Goal: Find specific page/section: Locate a particular part of the current website

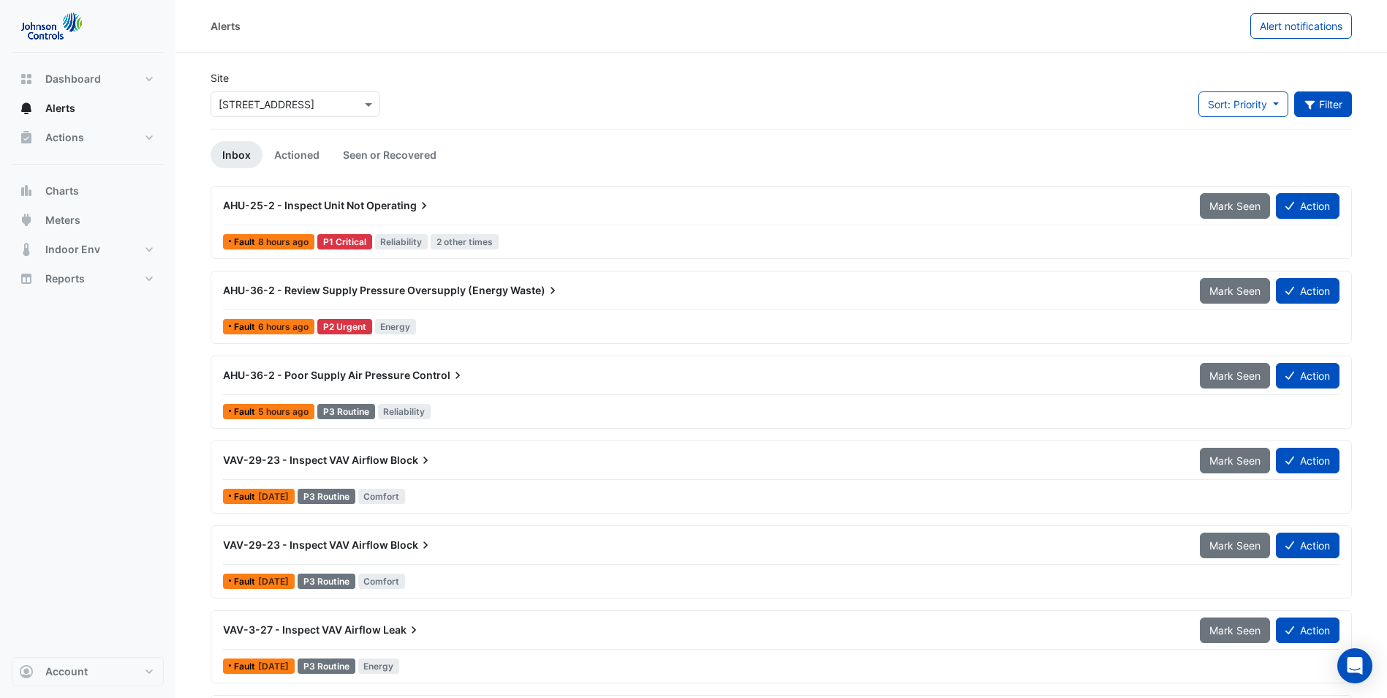
click at [1326, 101] on button "Filter" at bounding box center [1323, 104] width 58 height 26
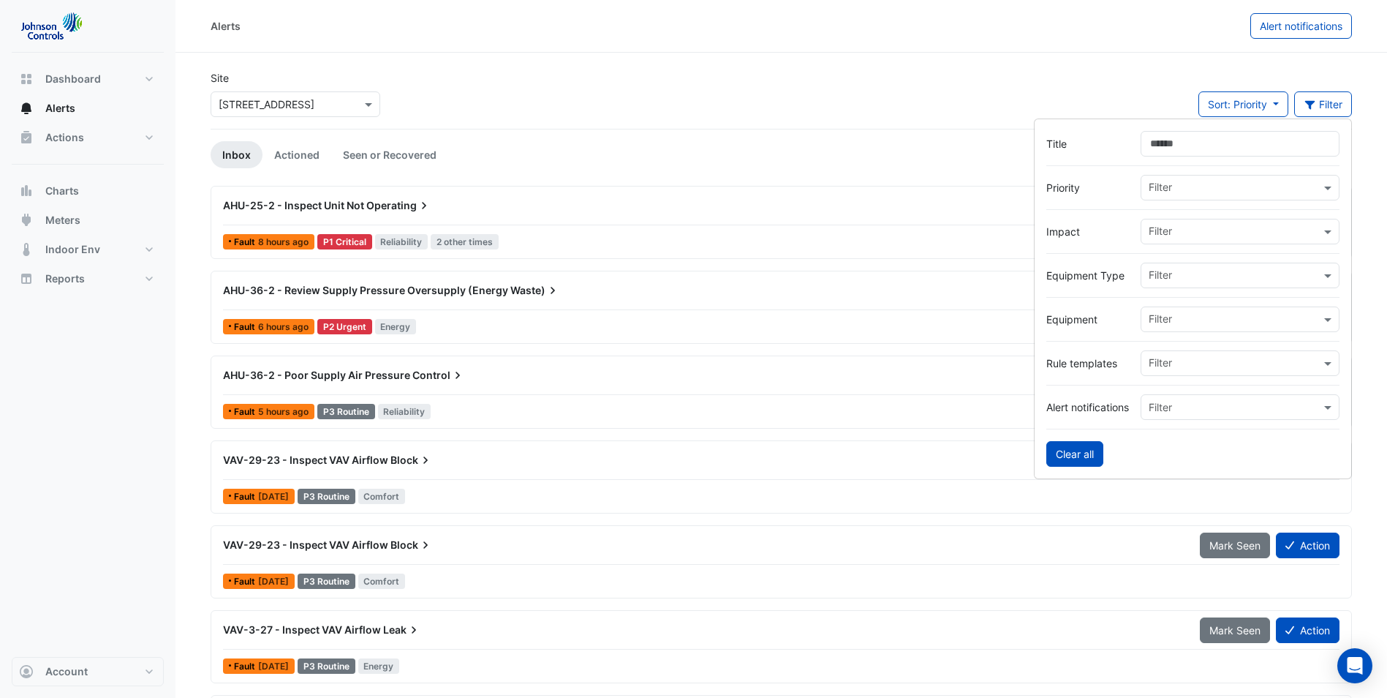
click at [1088, 460] on button "Clear all" at bounding box center [1074, 454] width 57 height 26
click at [1209, 143] on input "Title" at bounding box center [1240, 144] width 199 height 26
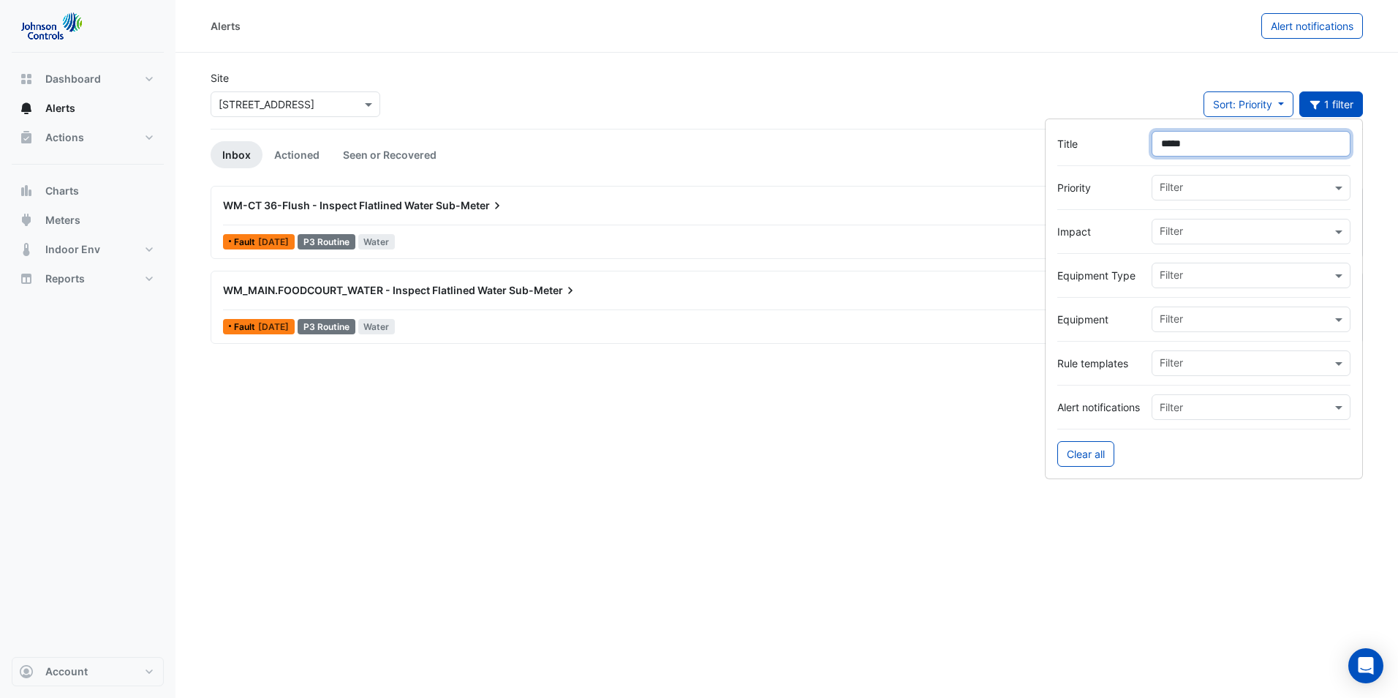
type input "*****"
click at [509, 224] on div at bounding box center [787, 224] width 1128 height 1
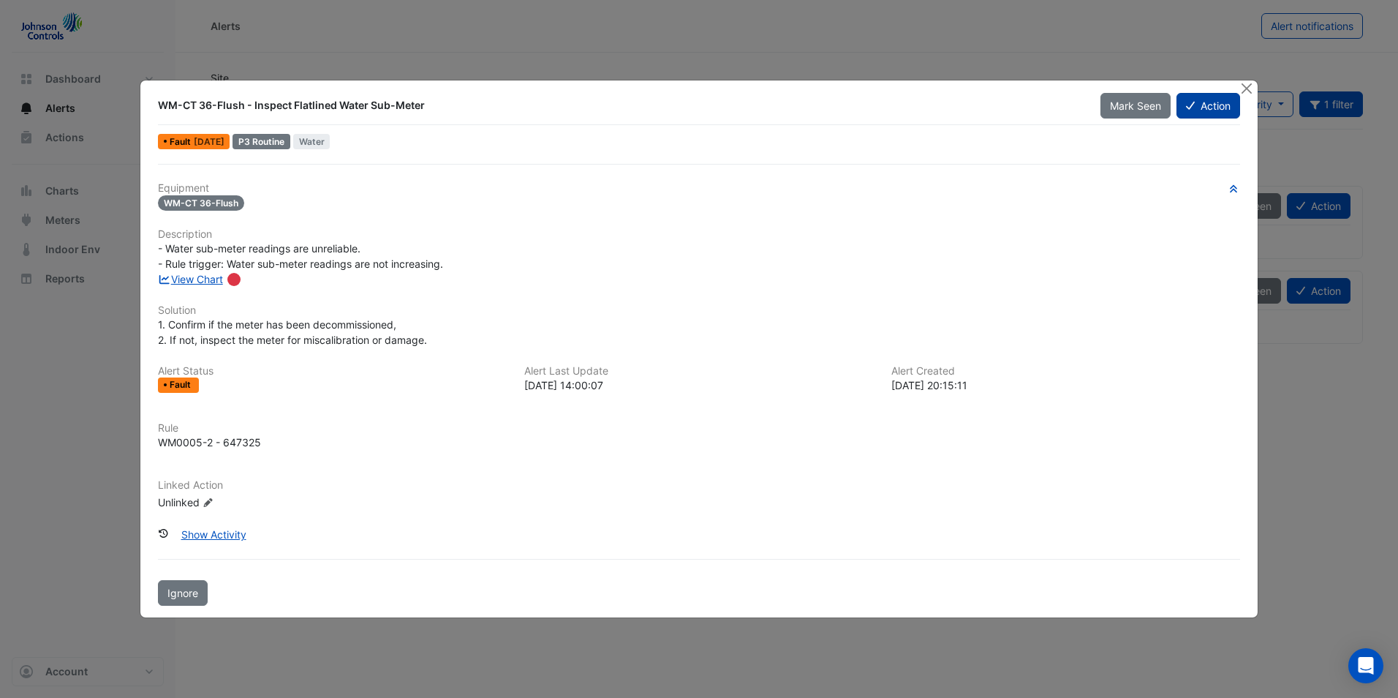
click at [1201, 107] on button "Action" at bounding box center [1209, 106] width 64 height 26
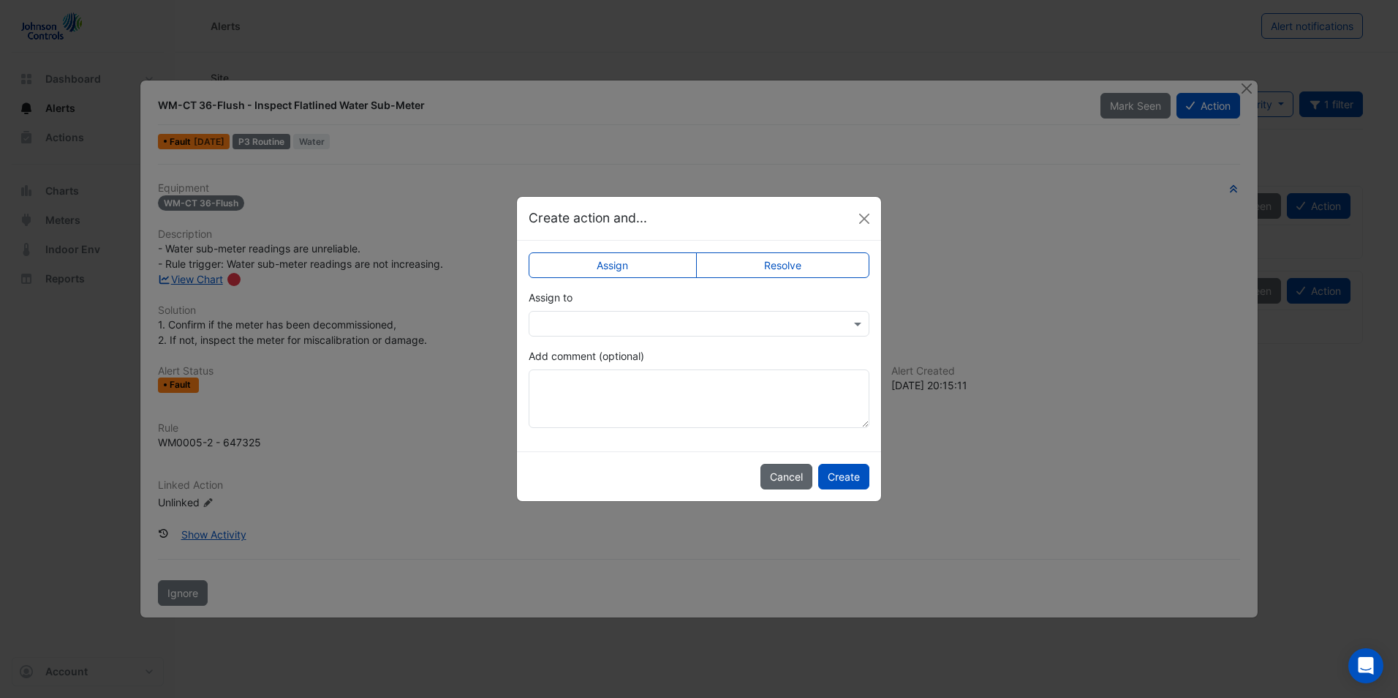
click at [784, 486] on button "Cancel" at bounding box center [786, 477] width 52 height 26
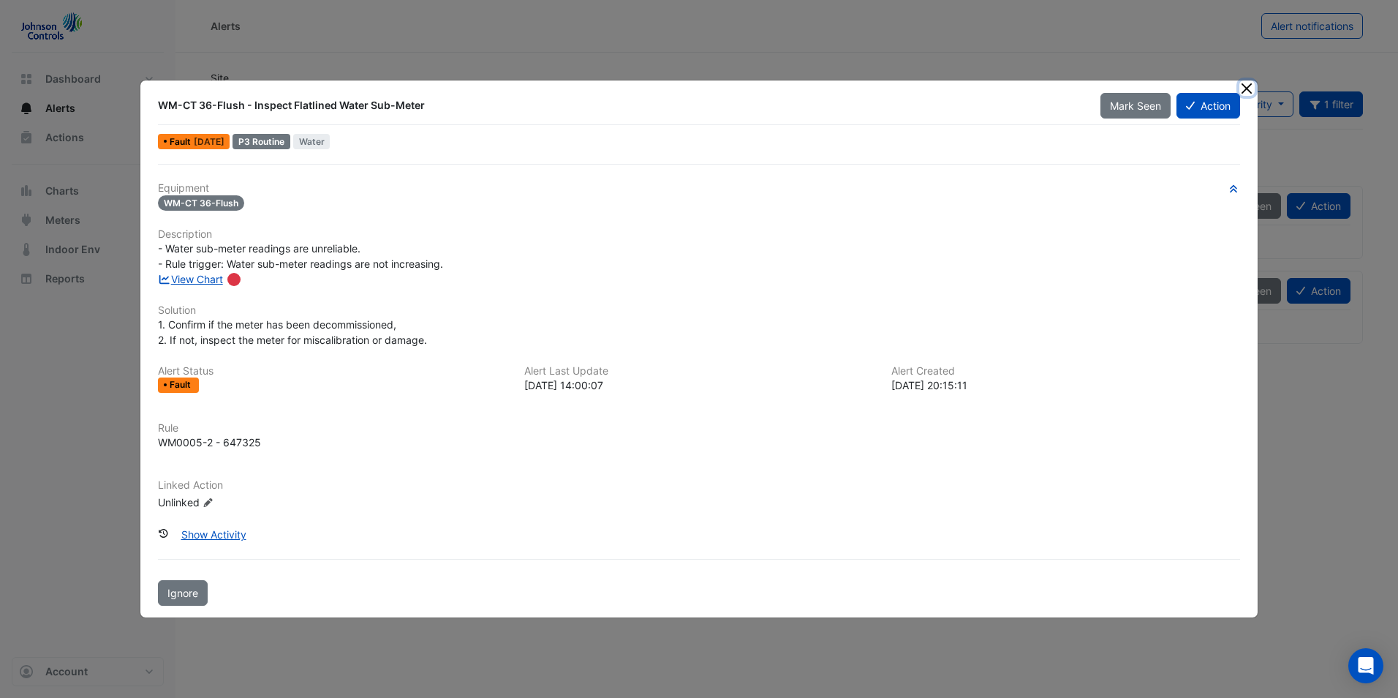
click at [1246, 86] on button "Close" at bounding box center [1246, 87] width 15 height 15
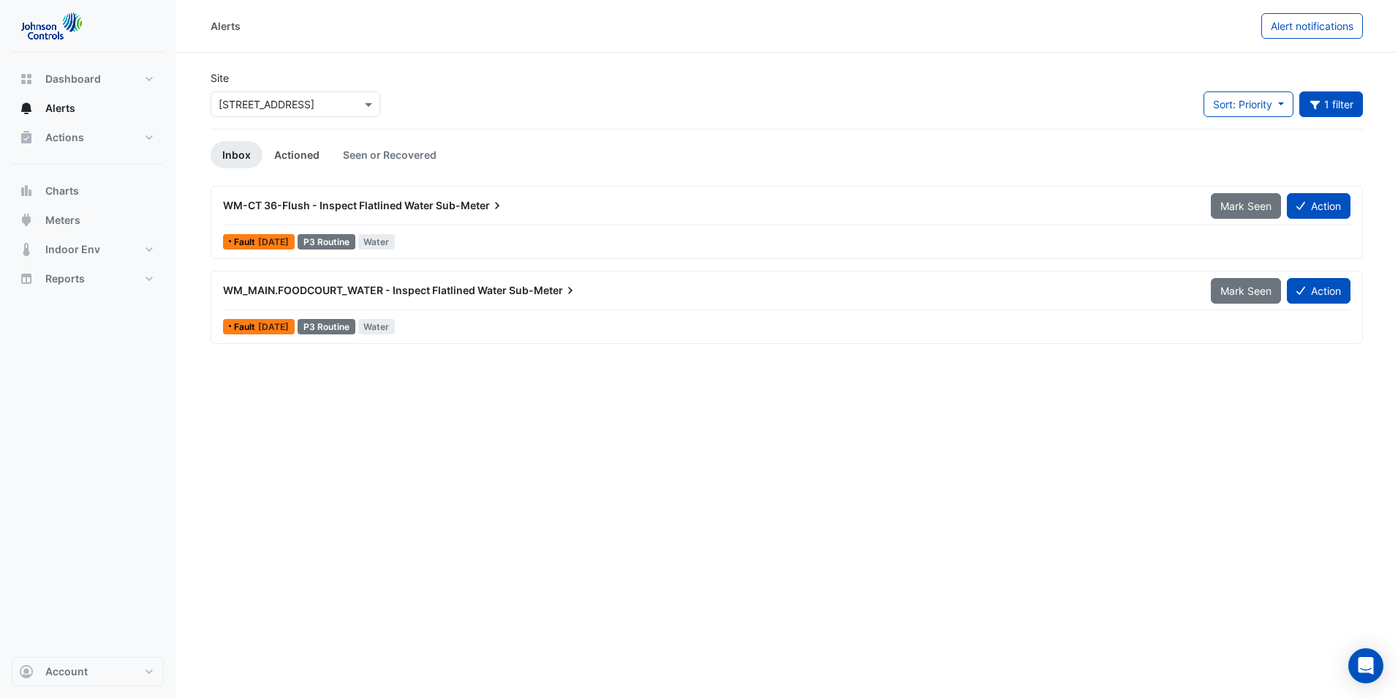
click at [290, 160] on link "Actioned" at bounding box center [297, 154] width 69 height 27
